Goal: Information Seeking & Learning: Check status

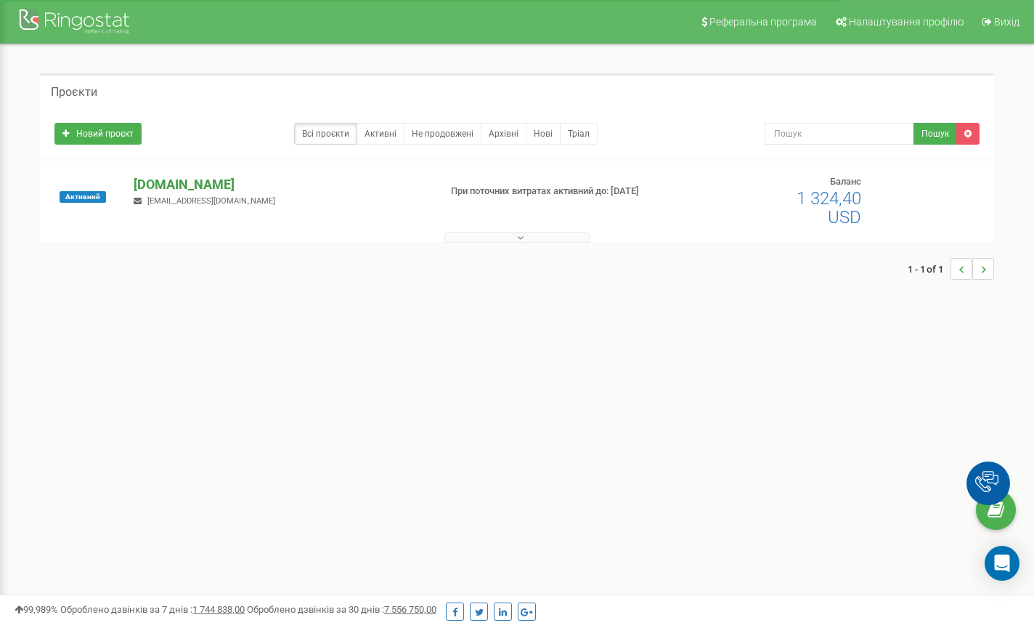
click at [154, 184] on p "[DOMAIN_NAME]" at bounding box center [281, 184] width 294 height 19
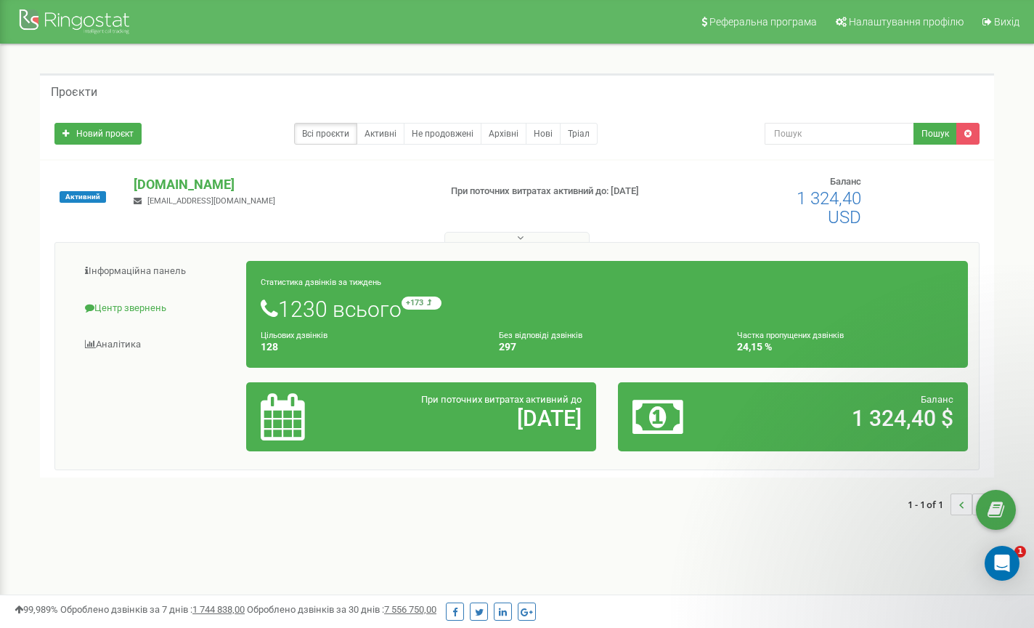
click at [126, 310] on link "Центр звернень" at bounding box center [156, 309] width 181 height 36
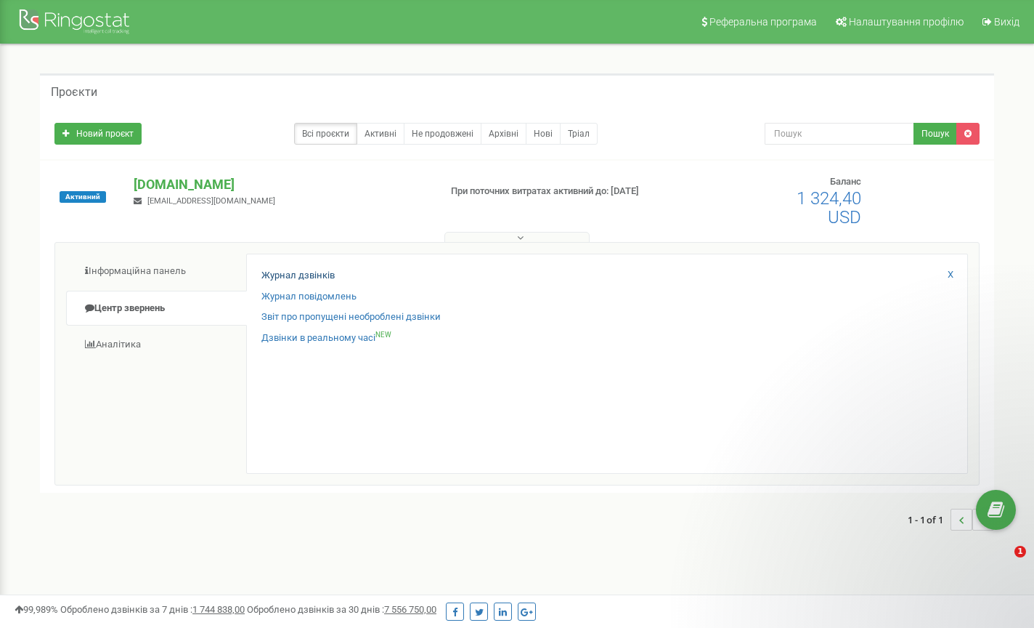
click at [299, 274] on link "Журнал дзвінків" at bounding box center [298, 276] width 73 height 14
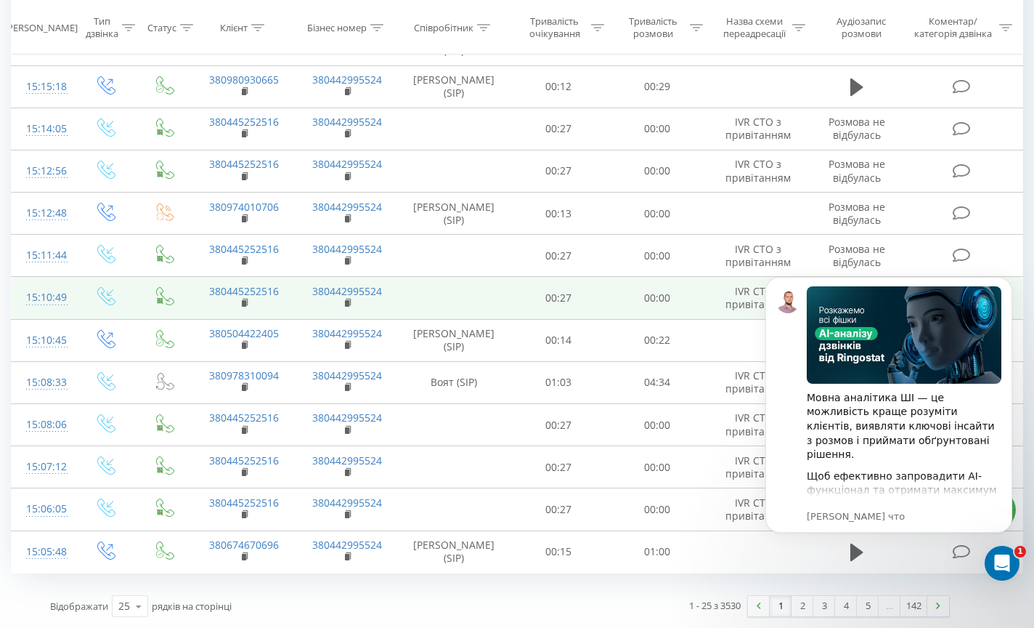
scroll to position [1204, 0]
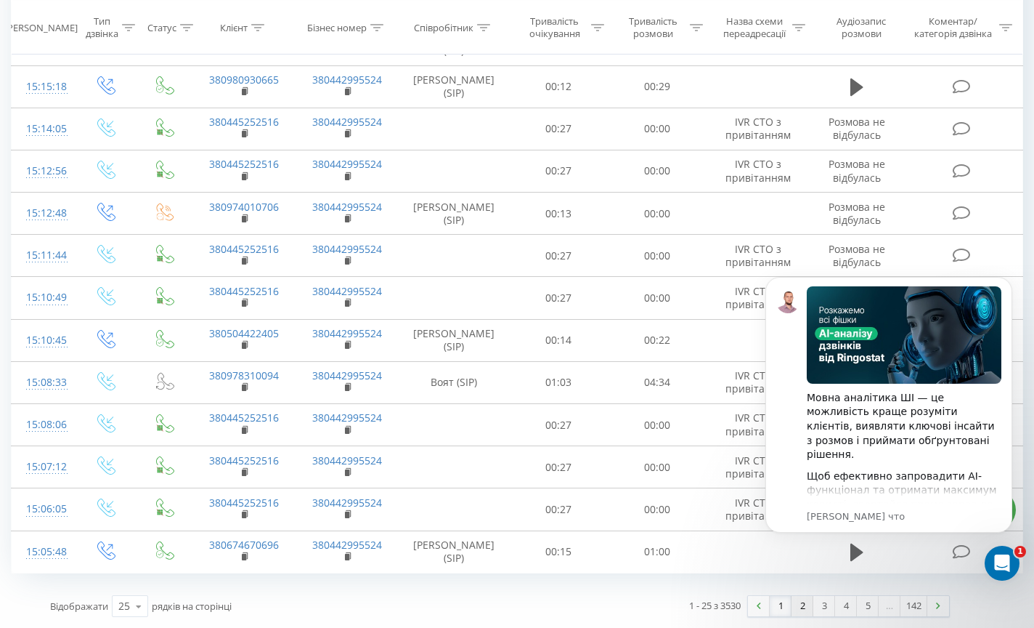
click at [801, 607] on link "2" at bounding box center [803, 606] width 22 height 20
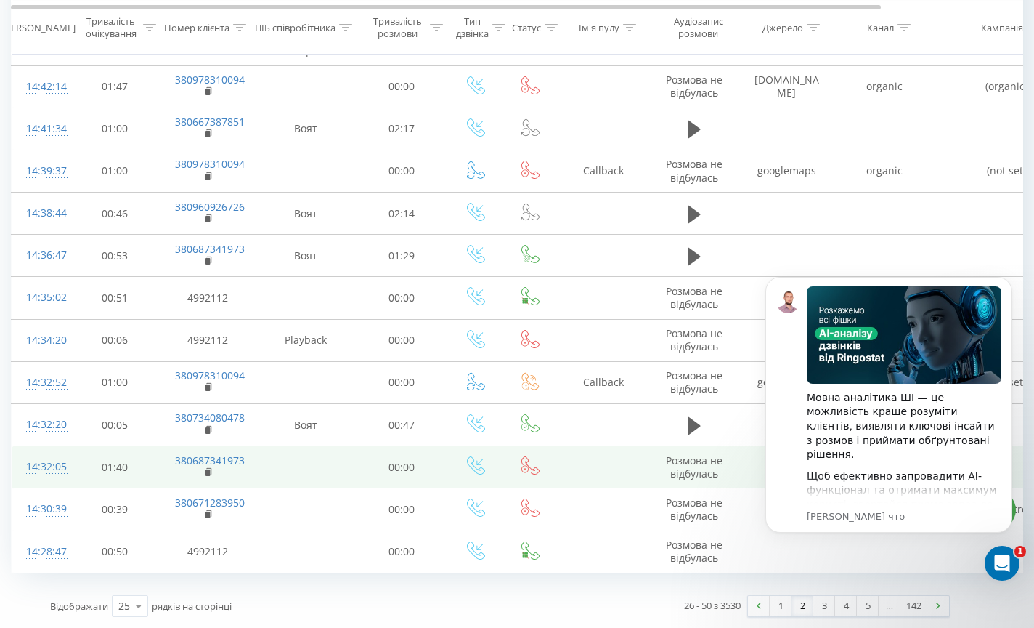
scroll to position [1204, 0]
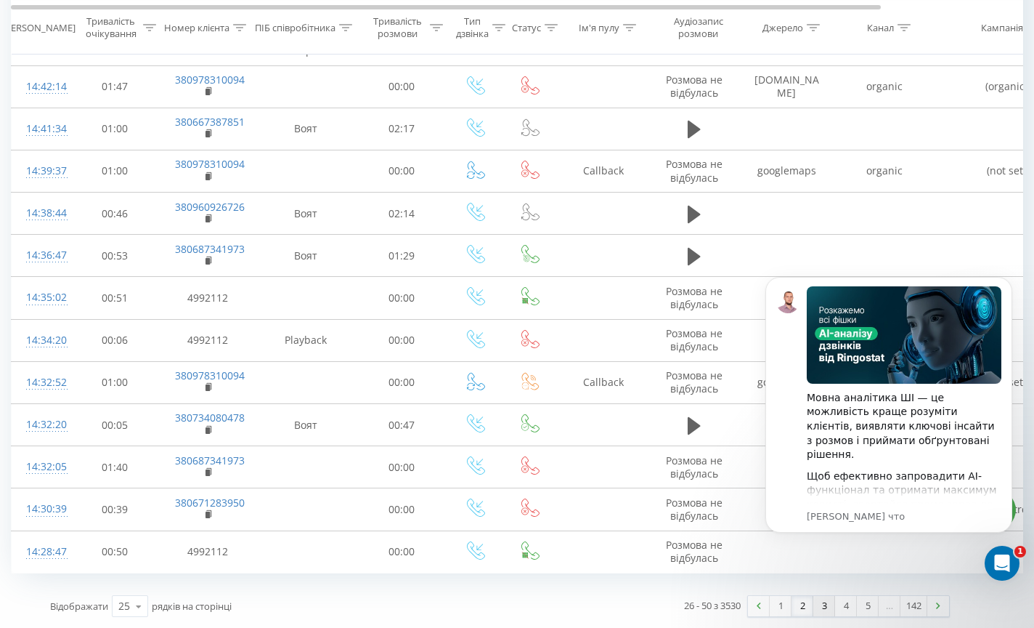
click at [825, 604] on link "3" at bounding box center [825, 606] width 22 height 20
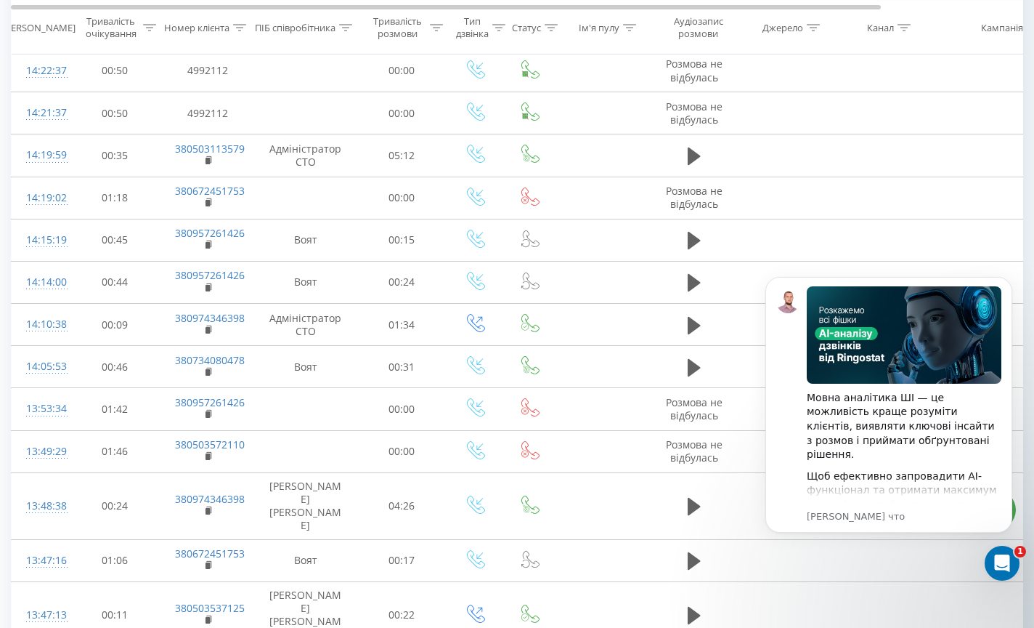
scroll to position [984, 0]
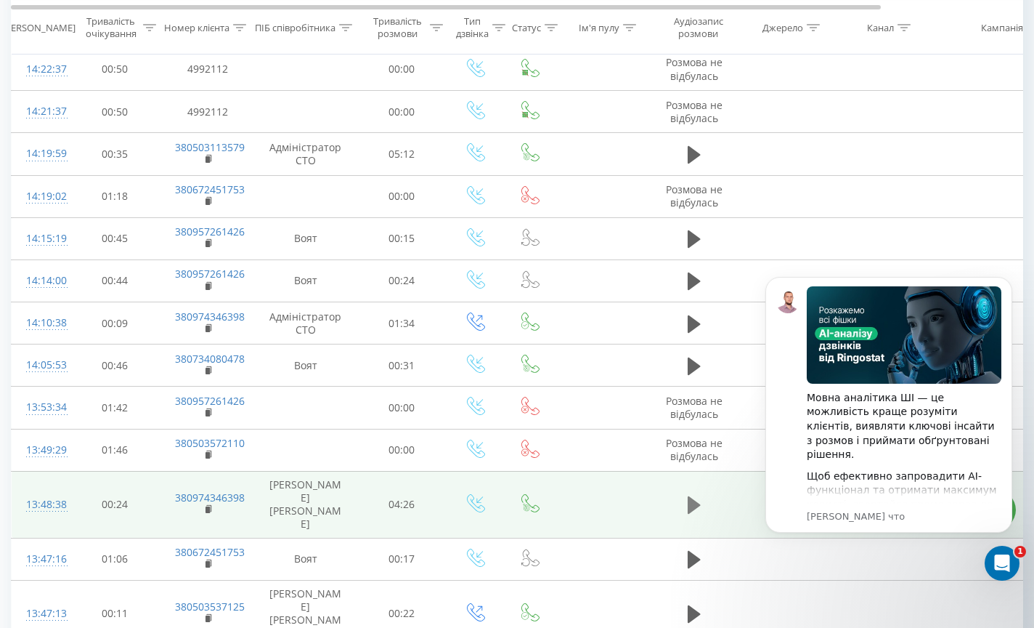
click at [692, 496] on icon at bounding box center [694, 504] width 13 height 17
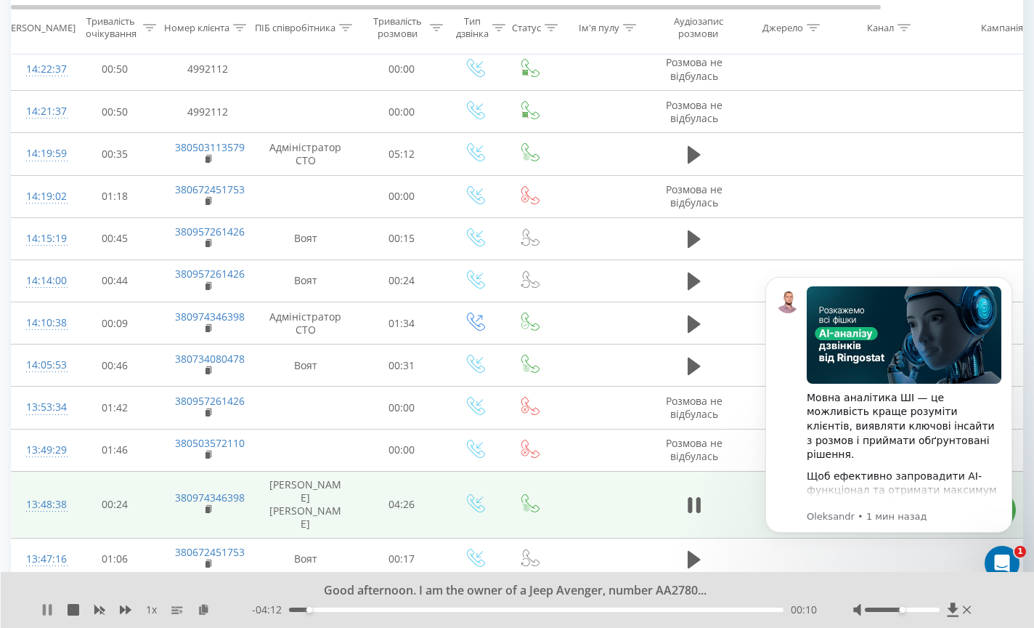
click at [49, 609] on icon at bounding box center [50, 610] width 3 height 12
click at [49, 609] on icon at bounding box center [47, 610] width 9 height 12
click at [693, 495] on icon at bounding box center [694, 505] width 13 height 20
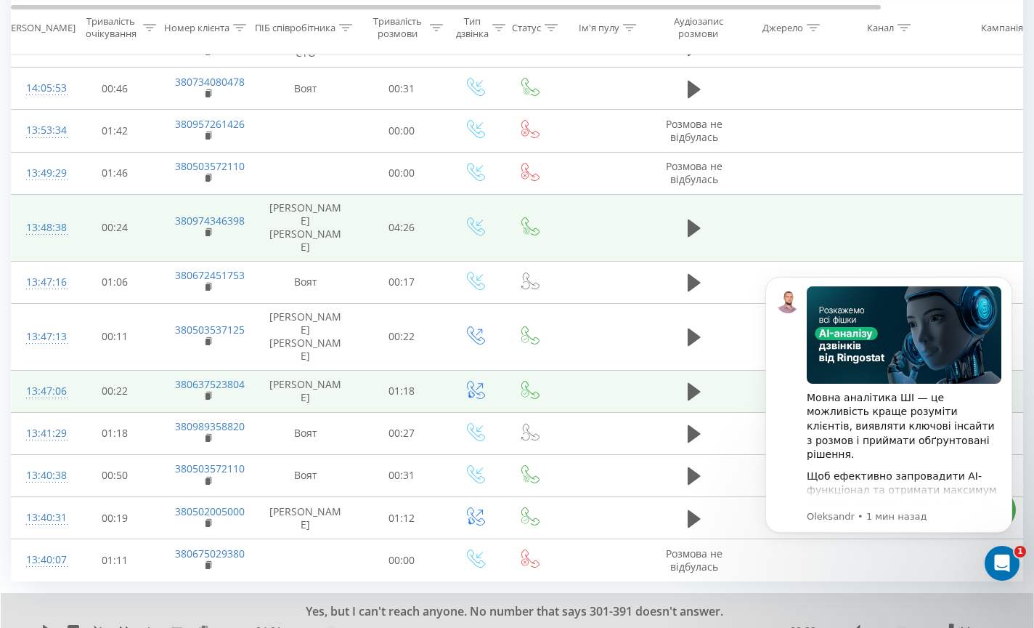
scroll to position [1260, 0]
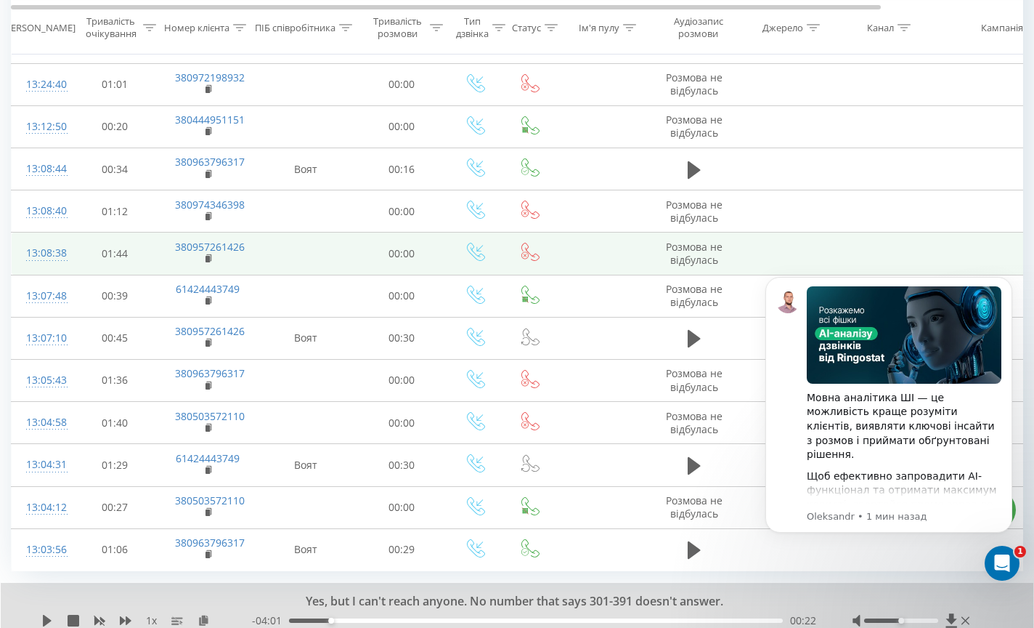
scroll to position [1246, 0]
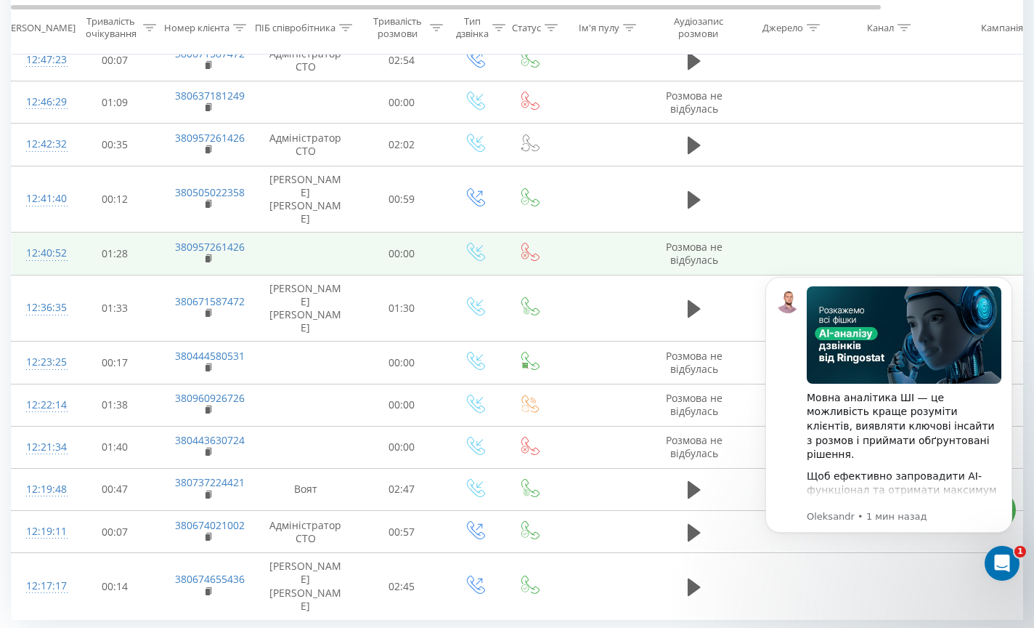
scroll to position [1246, 0]
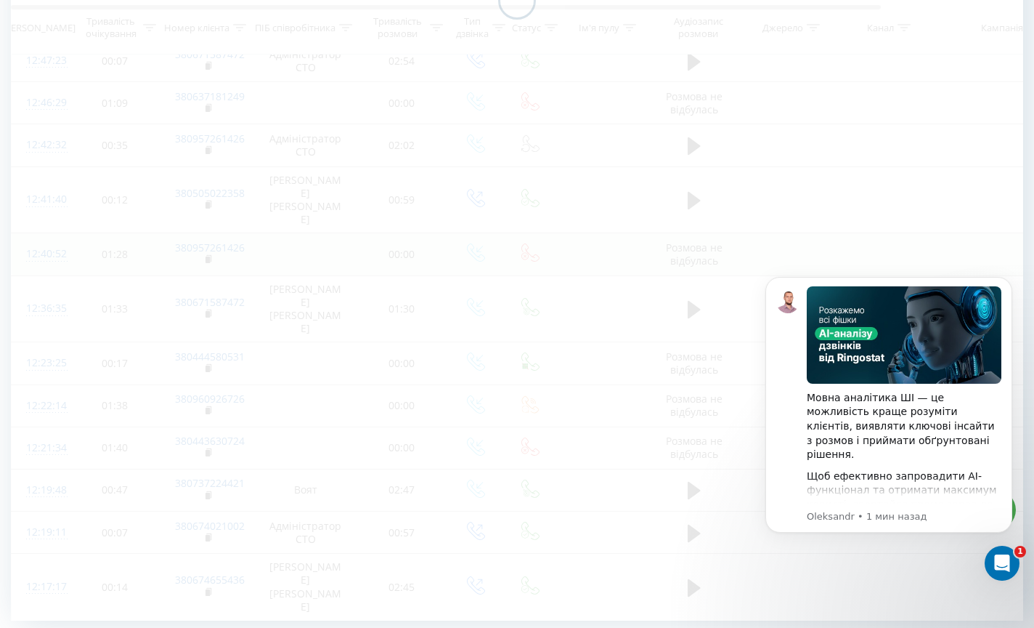
scroll to position [590, 0]
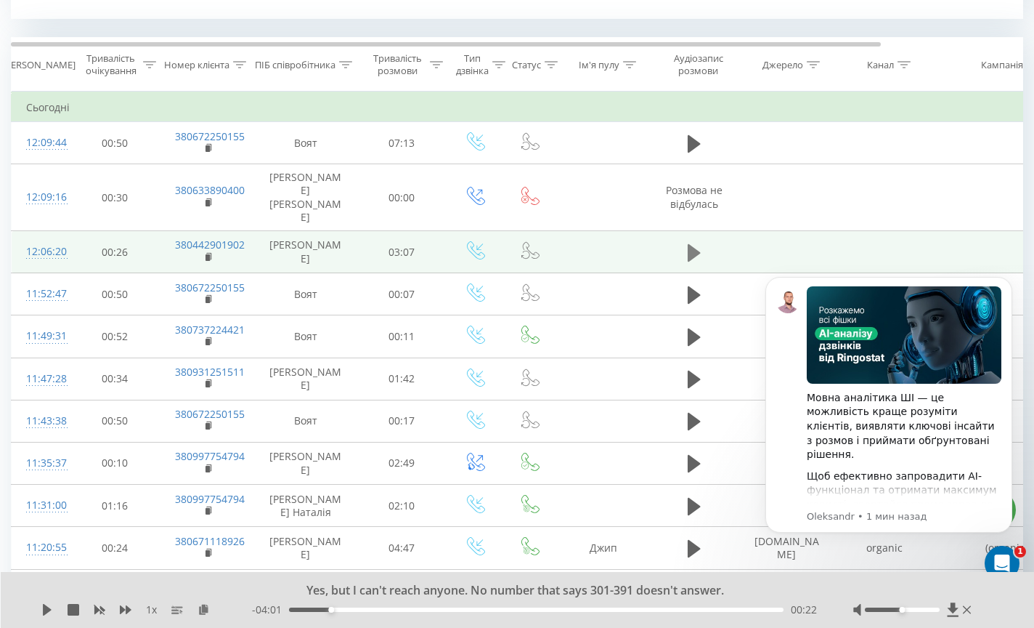
click at [692, 243] on icon at bounding box center [694, 251] width 13 height 17
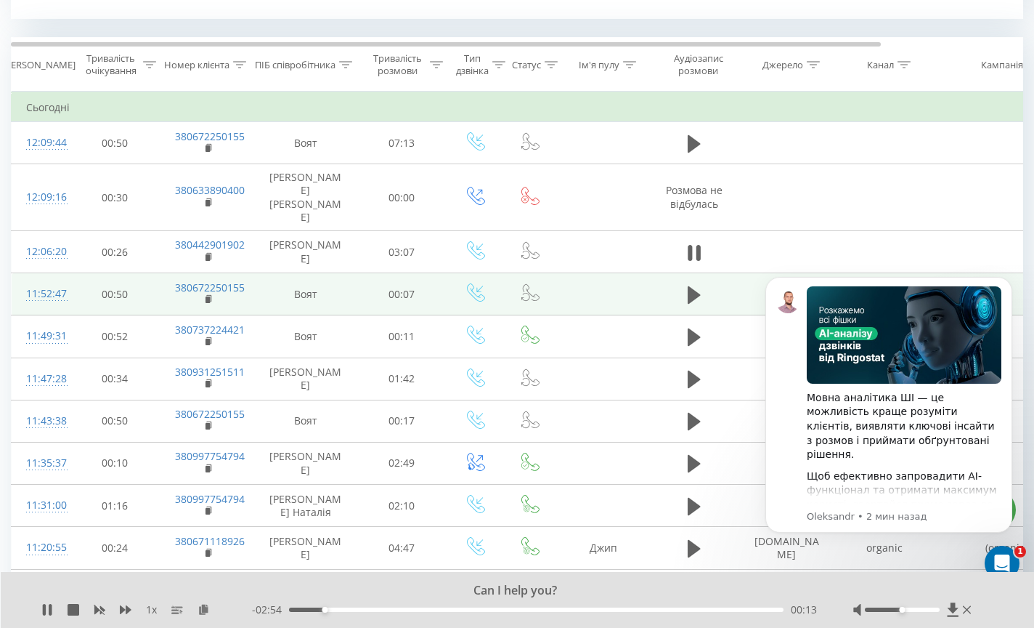
drag, startPoint x: 697, startPoint y: 224, endPoint x: 654, endPoint y: 259, distance: 55.8
click at [697, 245] on icon at bounding box center [698, 253] width 4 height 16
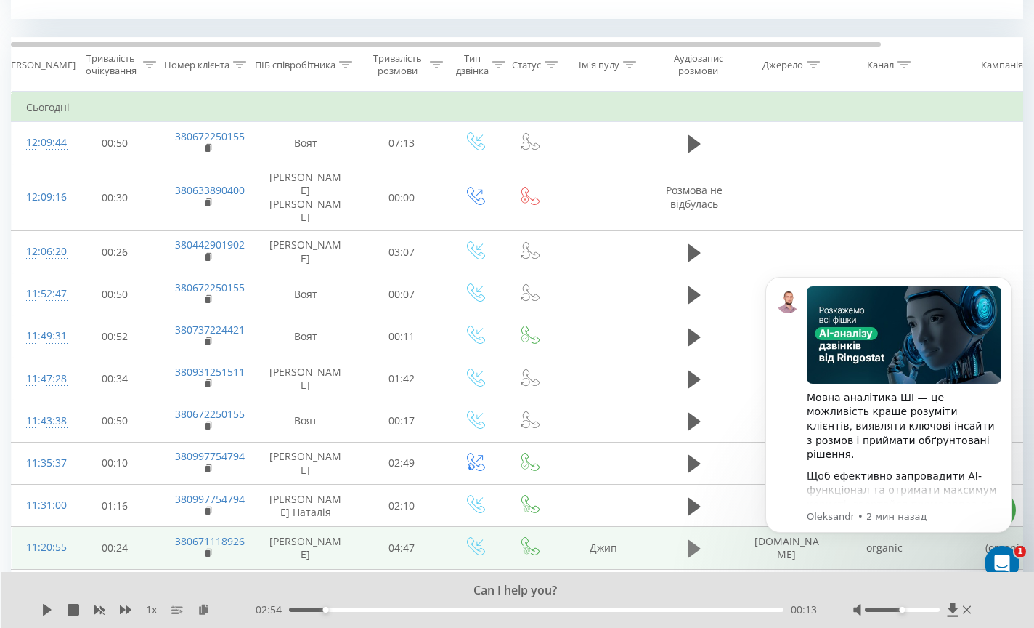
click at [693, 540] on icon at bounding box center [694, 548] width 13 height 17
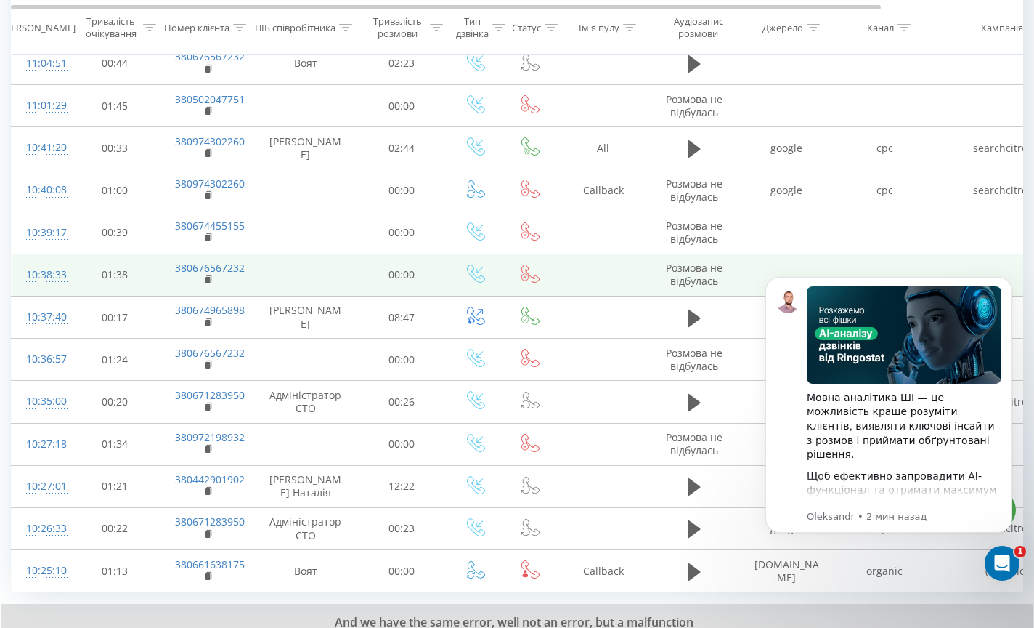
scroll to position [1206, 0]
